Goal: Task Accomplishment & Management: Complete application form

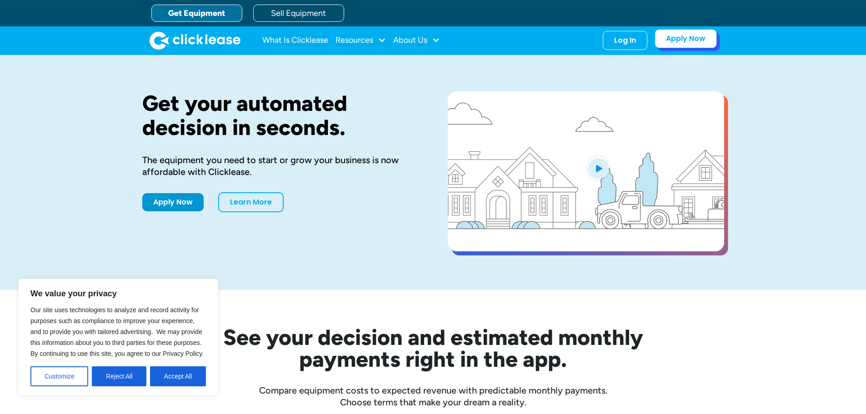
click at [677, 42] on link "Apply Now" at bounding box center [685, 38] width 62 height 19
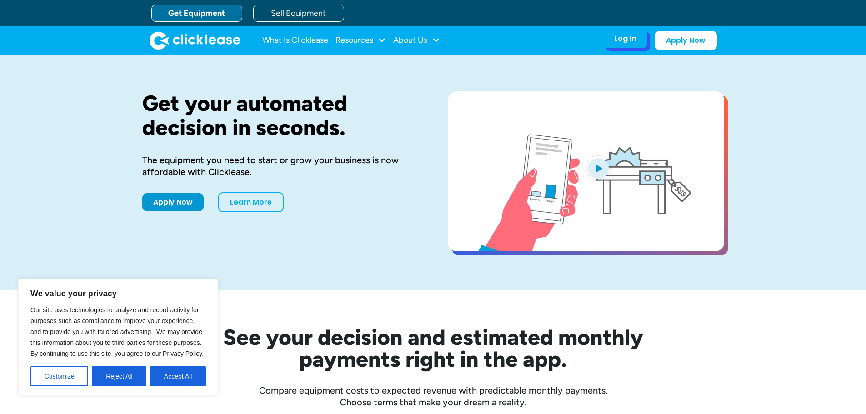
click at [624, 40] on div "Log In" at bounding box center [625, 38] width 22 height 9
